Goal: Manage account settings

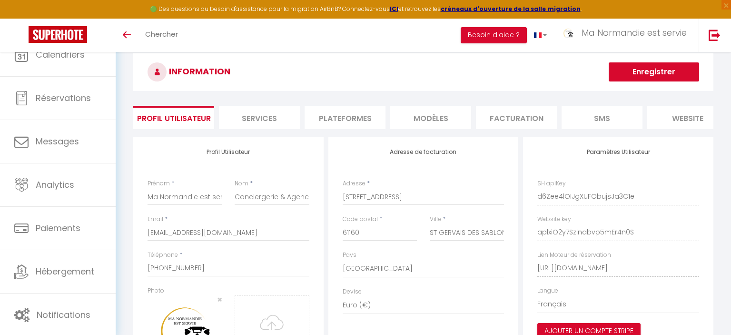
select select "28"
select select "fr"
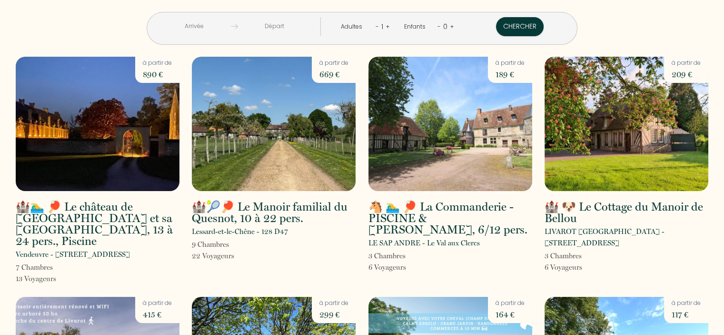
click at [596, 15] on div "< Sep 2025 > Dim Lun Mar Mer Jeu Ven Sam 1 2 3 4 5 6 7 8 9 10 11 12 13 14 15 16…" at bounding box center [362, 22] width 705 height 45
